Goal: Information Seeking & Learning: Learn about a topic

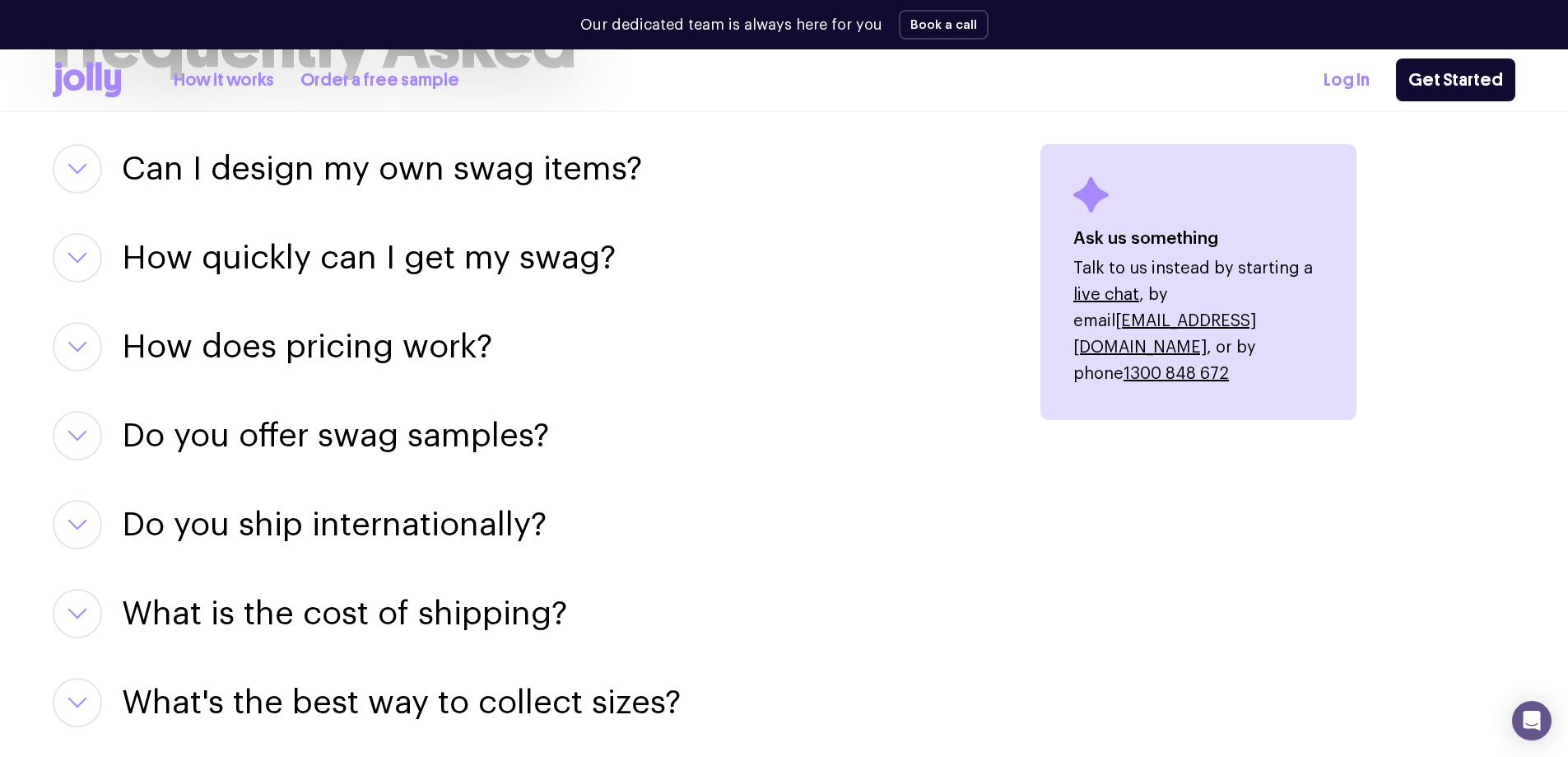
scroll to position [2059, 0]
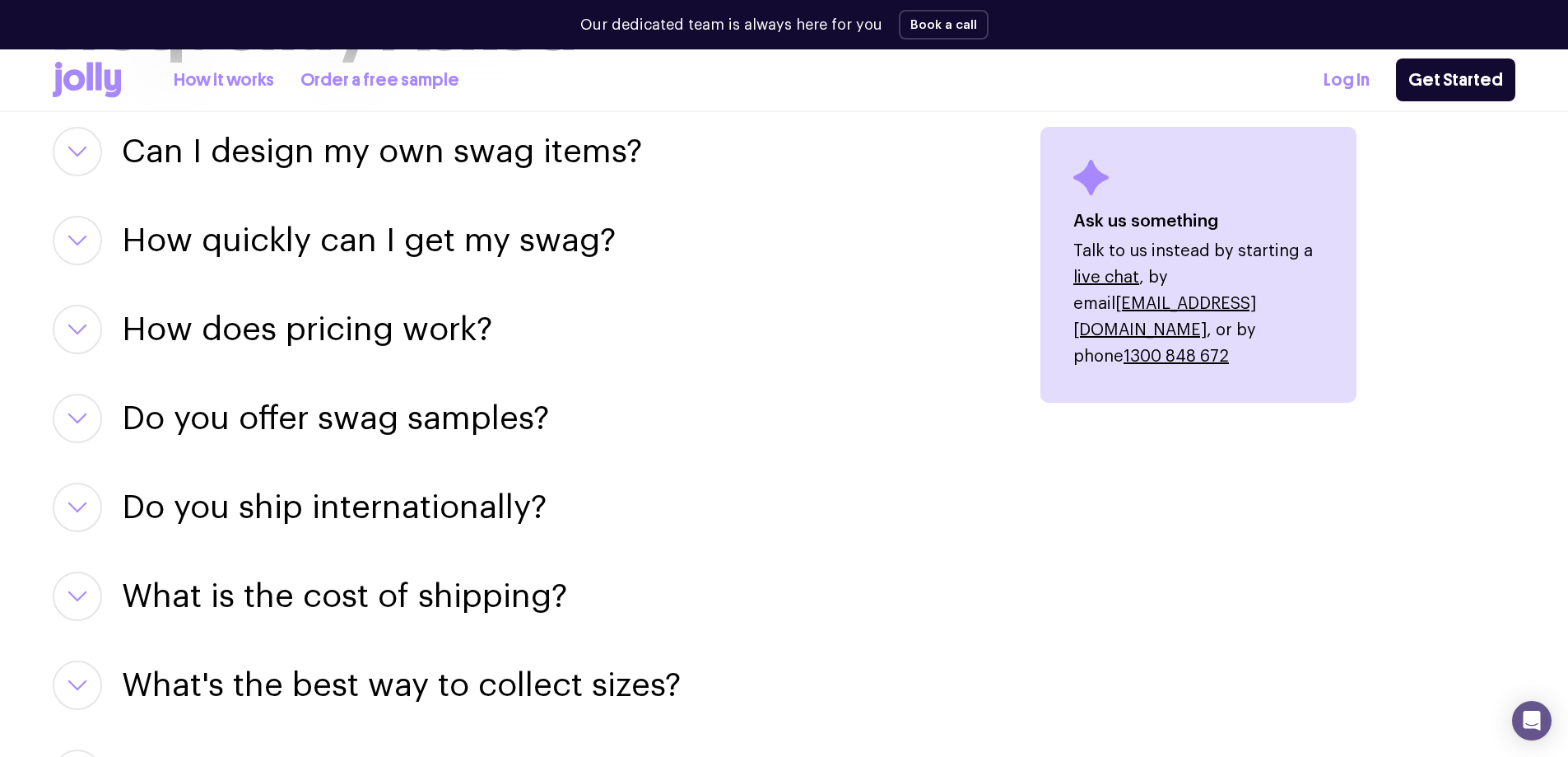
click at [521, 229] on h3 "How quickly can I get my swag?" at bounding box center [369, 240] width 494 height 50
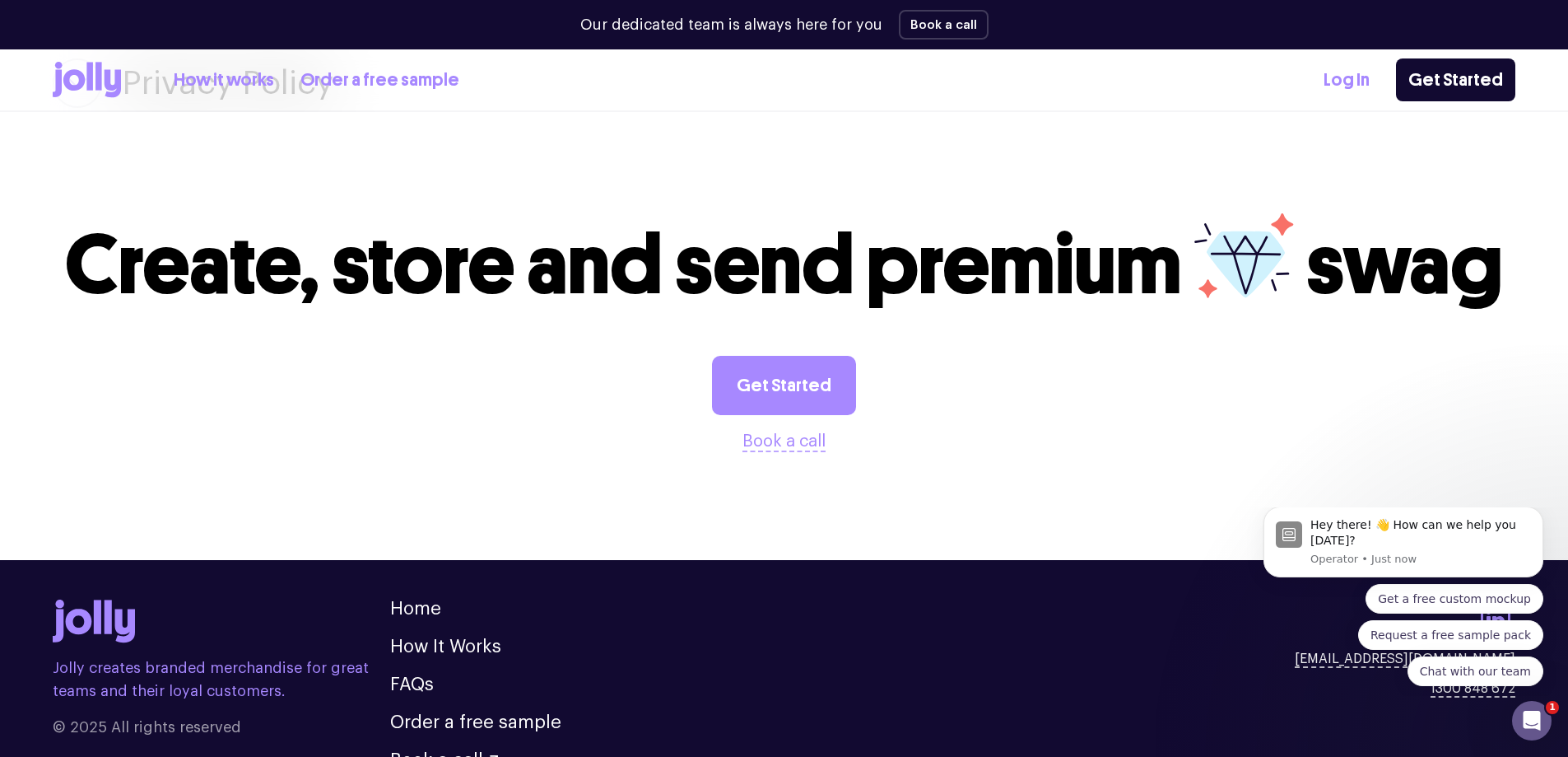
scroll to position [3128, 0]
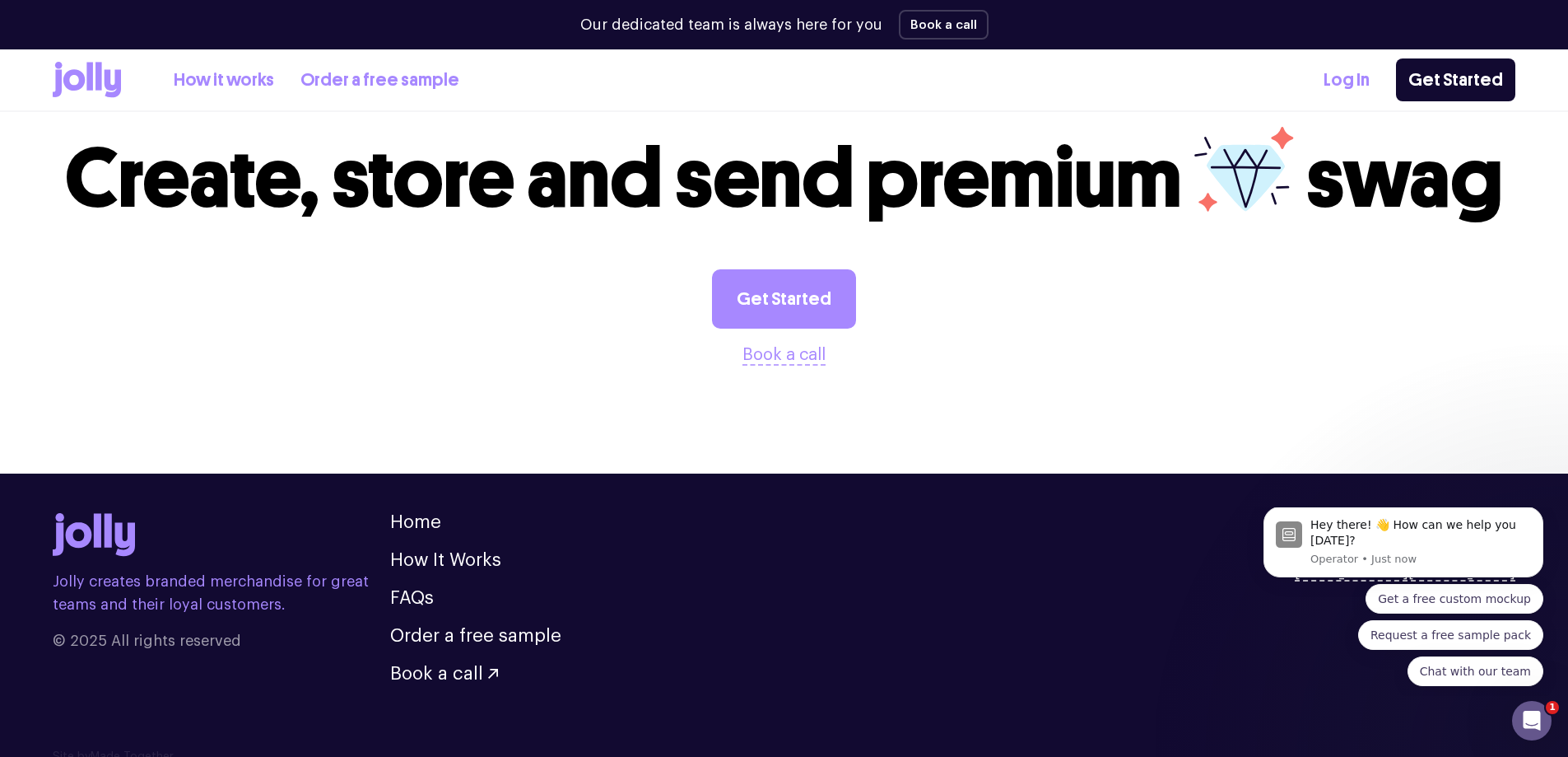
click at [104, 82] on icon at bounding box center [87, 79] width 68 height 36
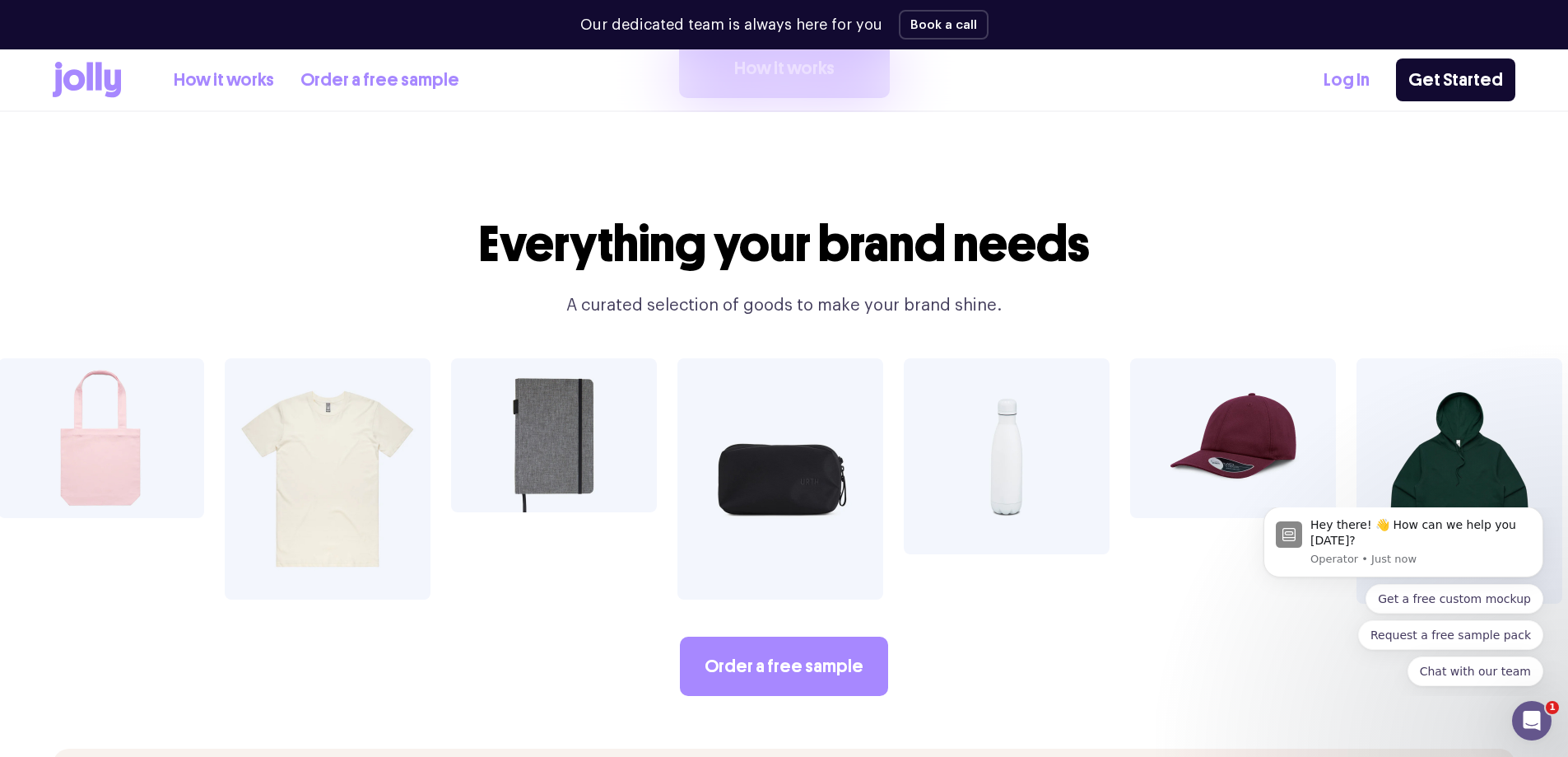
scroll to position [2881, 0]
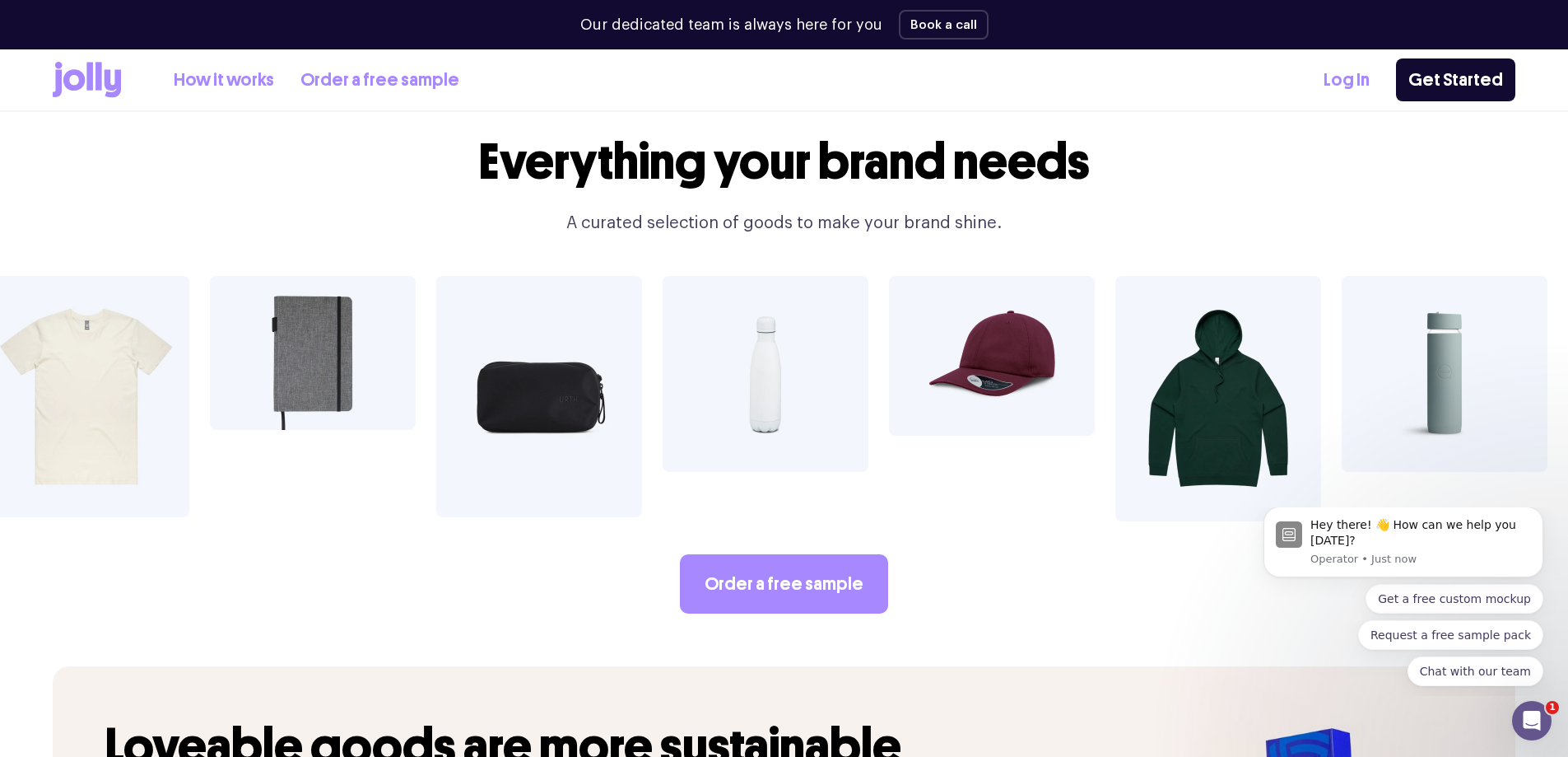
click at [1456, 368] on img at bounding box center [1445, 373] width 206 height 196
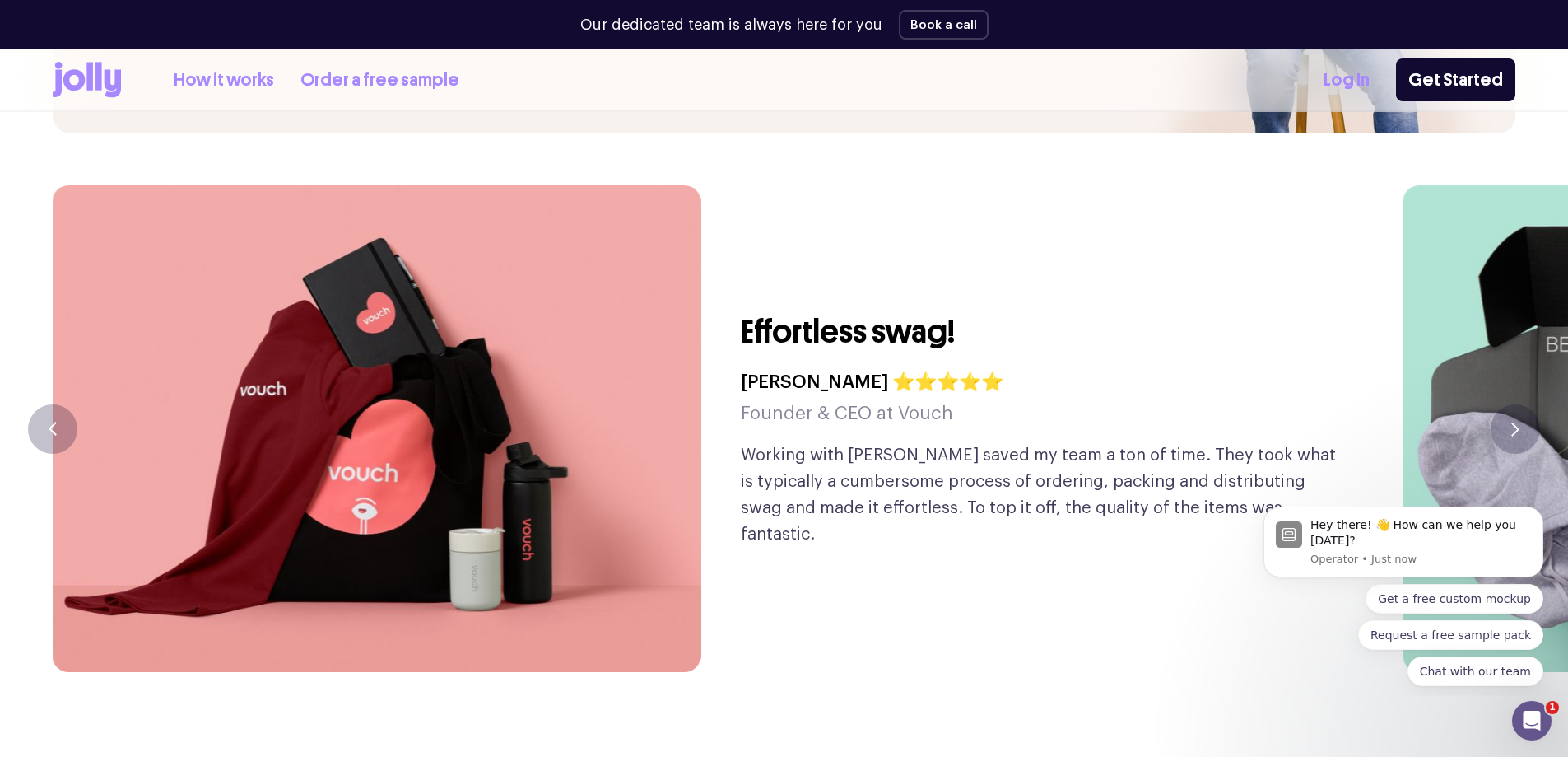
scroll to position [3952, 0]
click at [1519, 421] on icon "button" at bounding box center [1516, 427] width 8 height 14
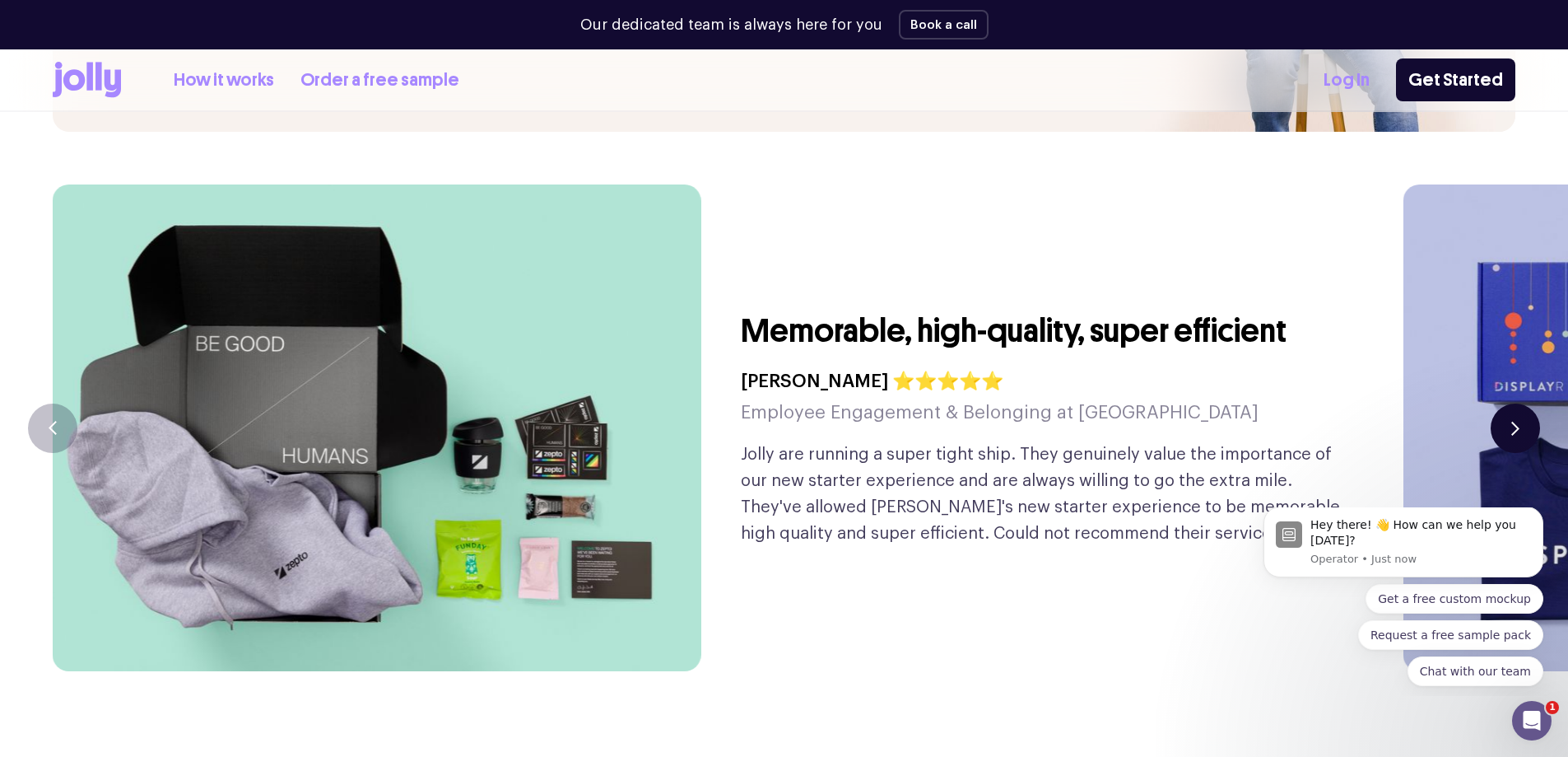
click at [1519, 421] on icon "button" at bounding box center [1516, 427] width 8 height 14
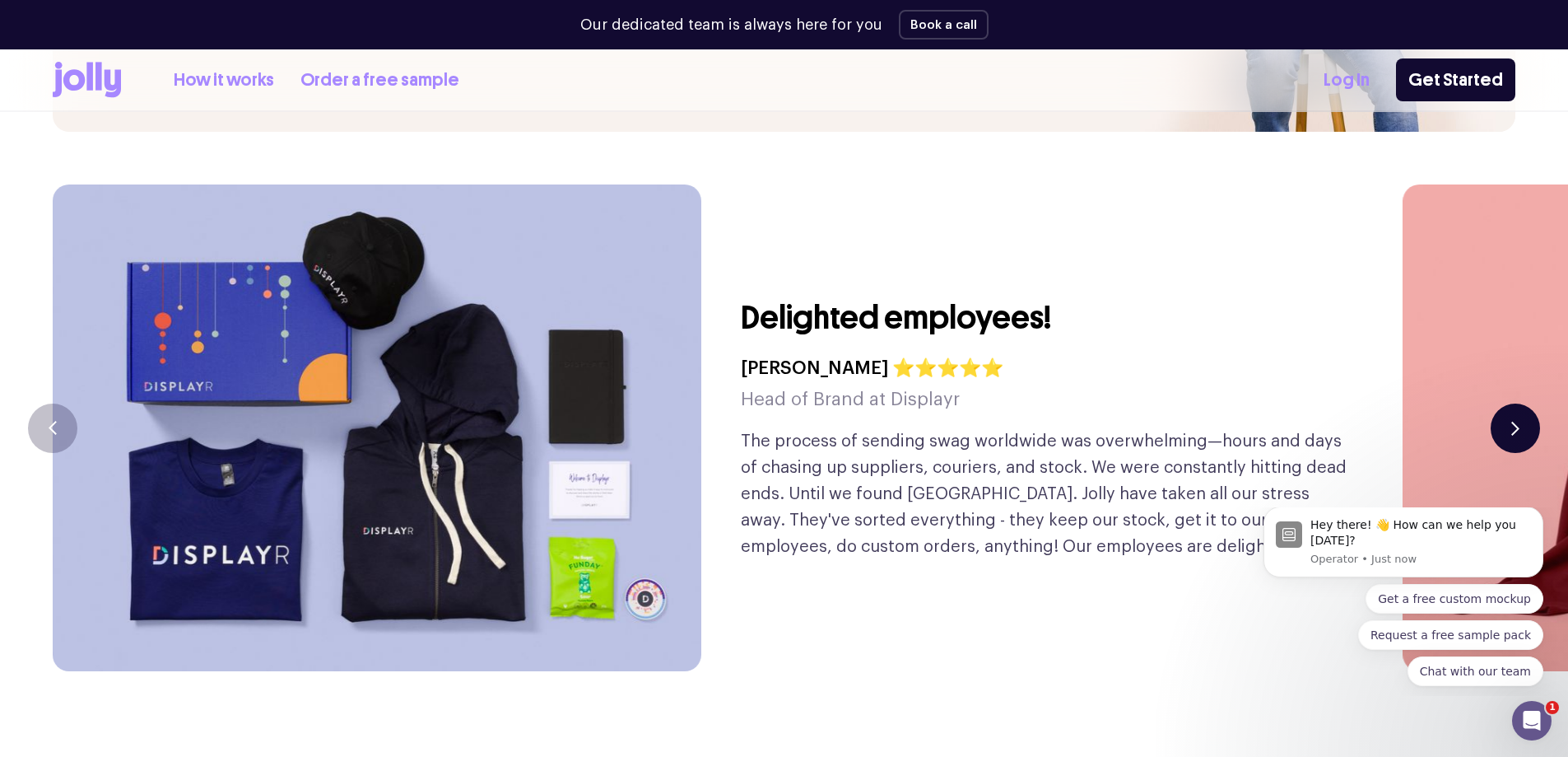
click at [1517, 421] on icon "button" at bounding box center [1516, 427] width 8 height 14
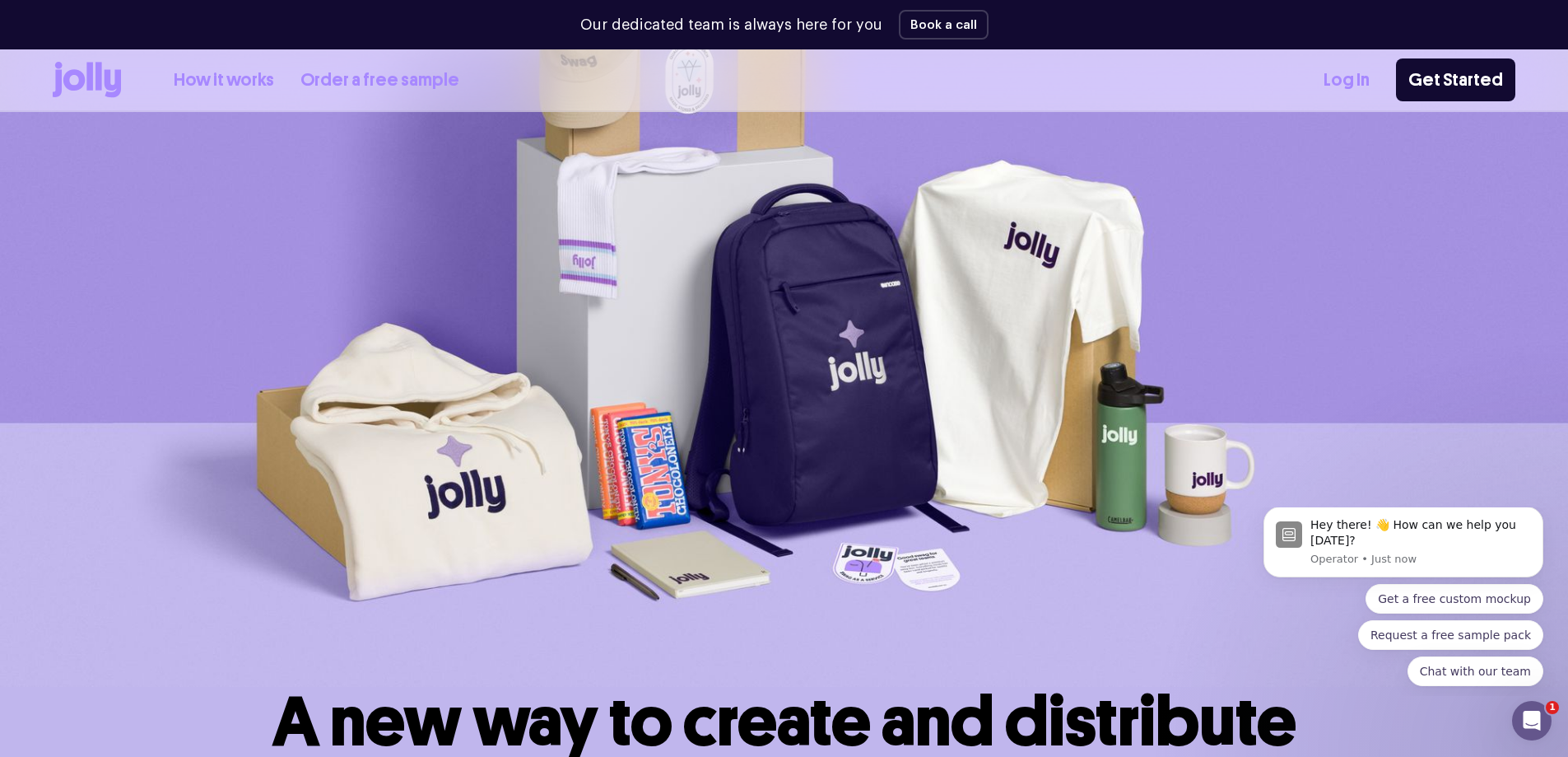
scroll to position [0, 0]
